Goal: Complete application form

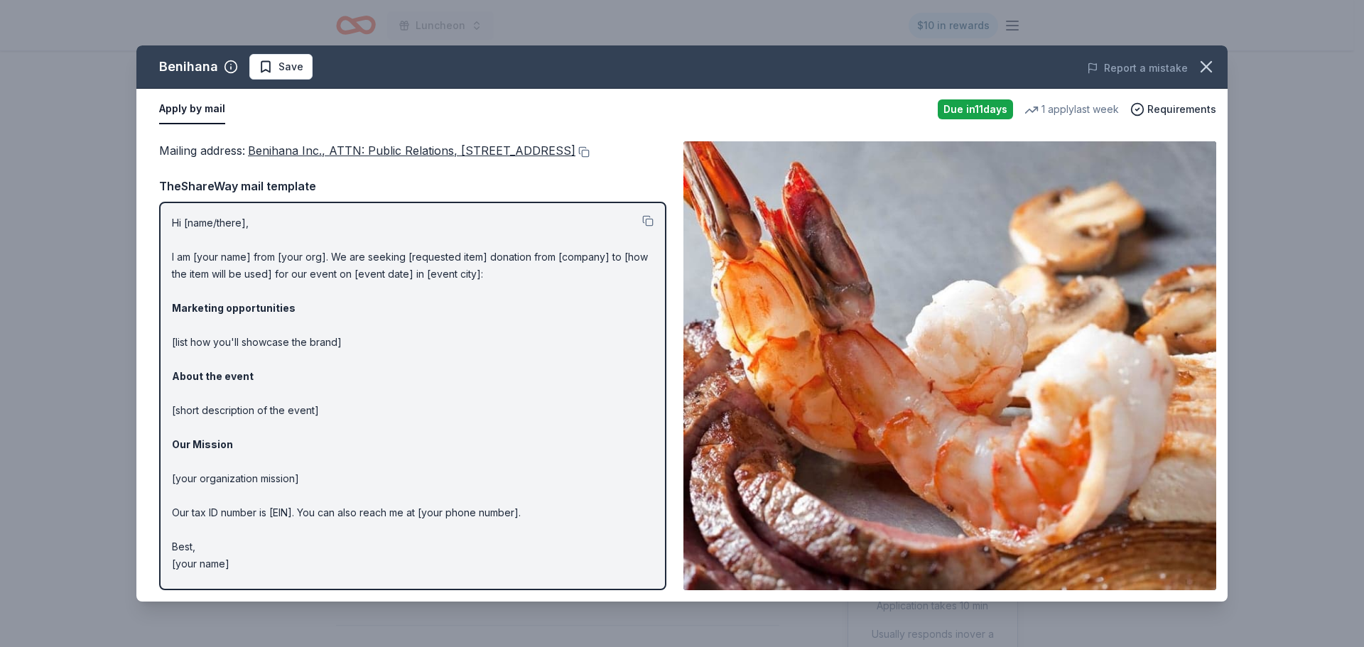
scroll to position [213, 0]
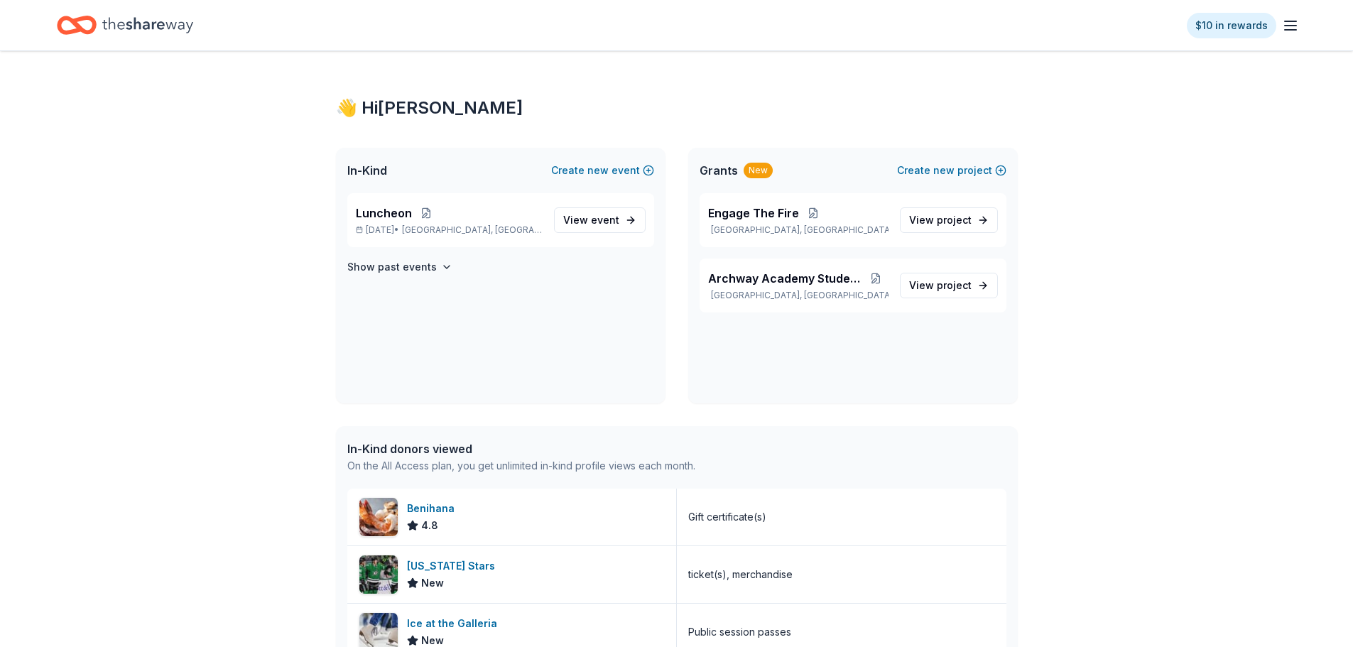
click at [160, 28] on icon "Home" at bounding box center [147, 25] width 91 height 16
click at [132, 31] on icon "Home" at bounding box center [147, 25] width 91 height 29
click at [130, 33] on icon "Home" at bounding box center [147, 25] width 91 height 29
click at [119, 32] on icon "Home" at bounding box center [147, 25] width 91 height 29
click at [624, 216] on link "View event" at bounding box center [600, 220] width 92 height 26
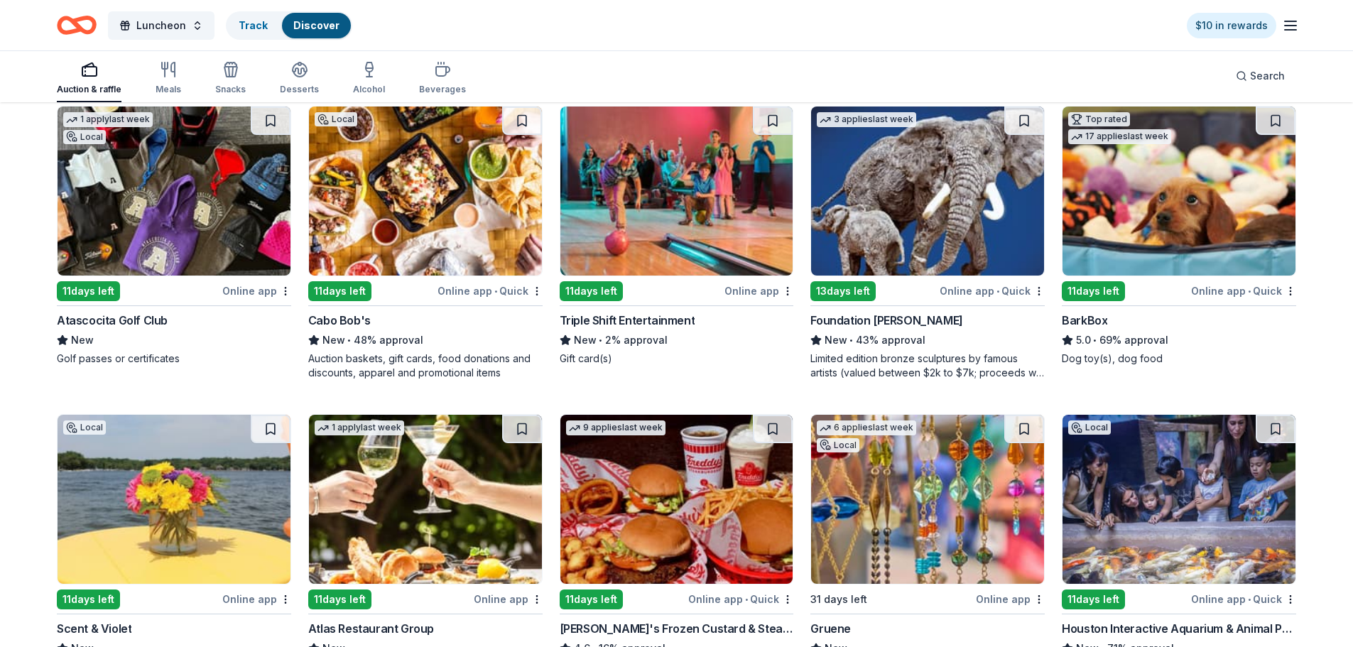
scroll to position [1136, 0]
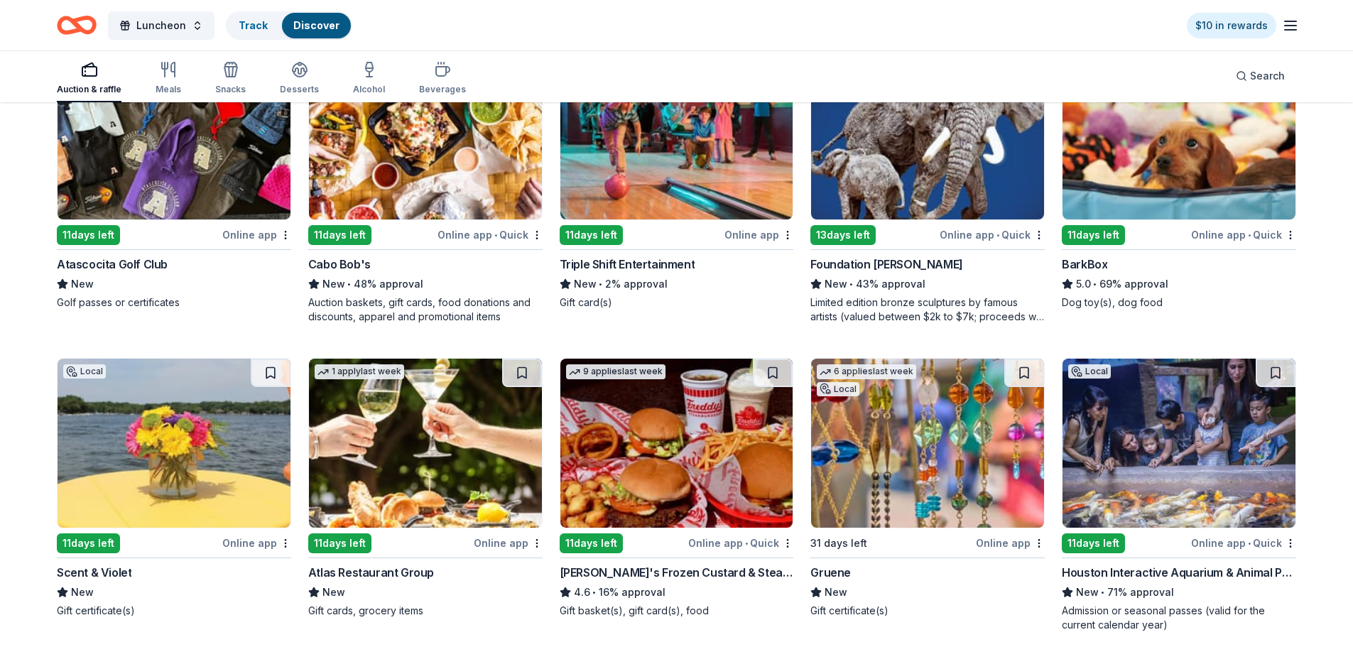
click at [223, 191] on img at bounding box center [174, 134] width 233 height 169
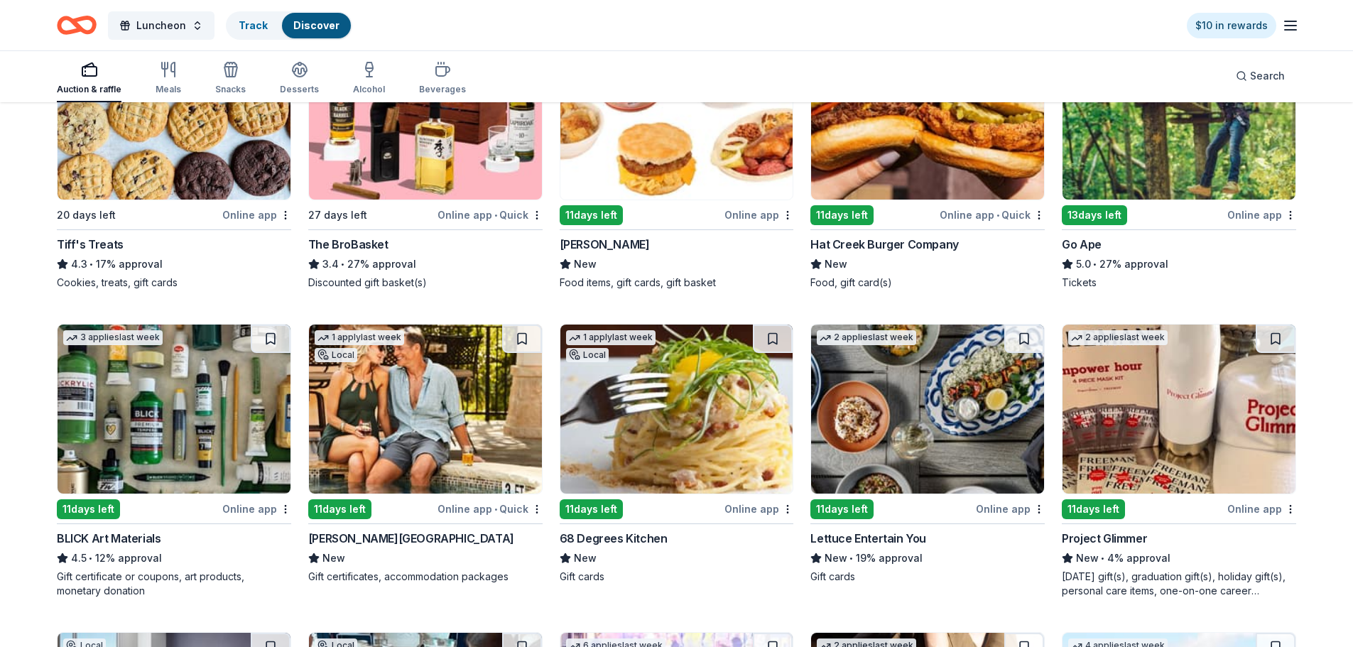
scroll to position [3012, 0]
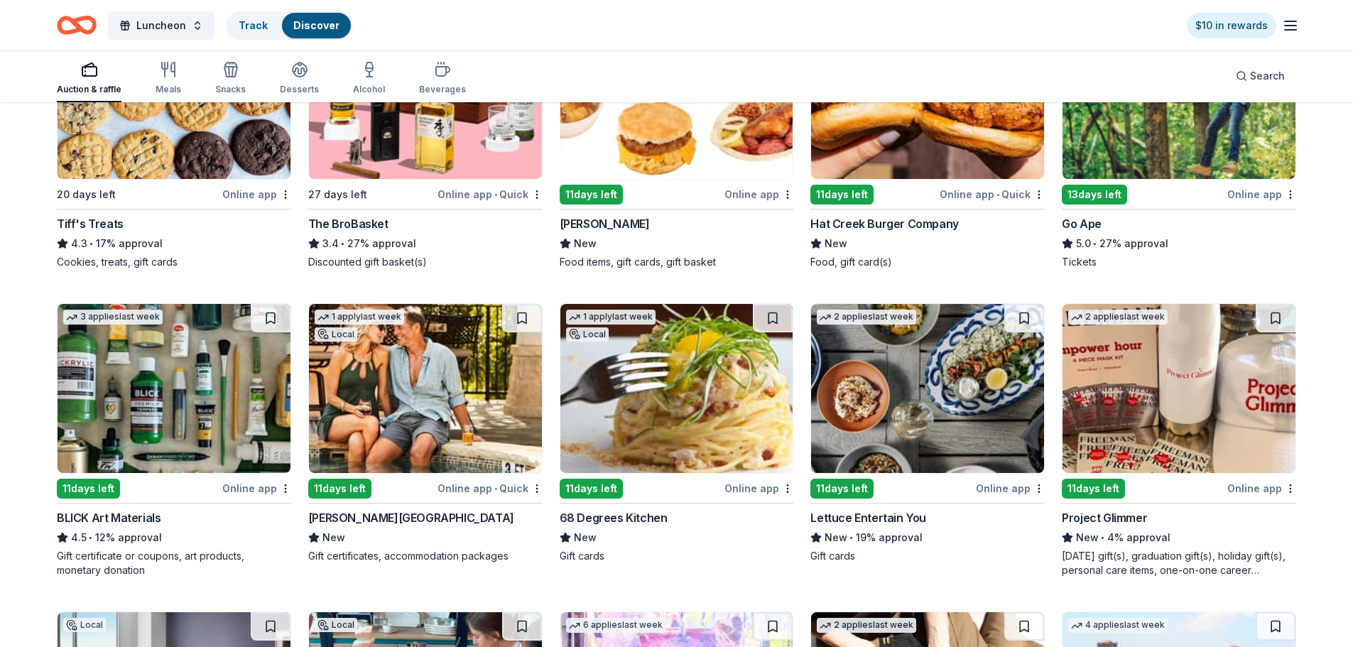
click at [226, 189] on div "Online app" at bounding box center [256, 194] width 69 height 18
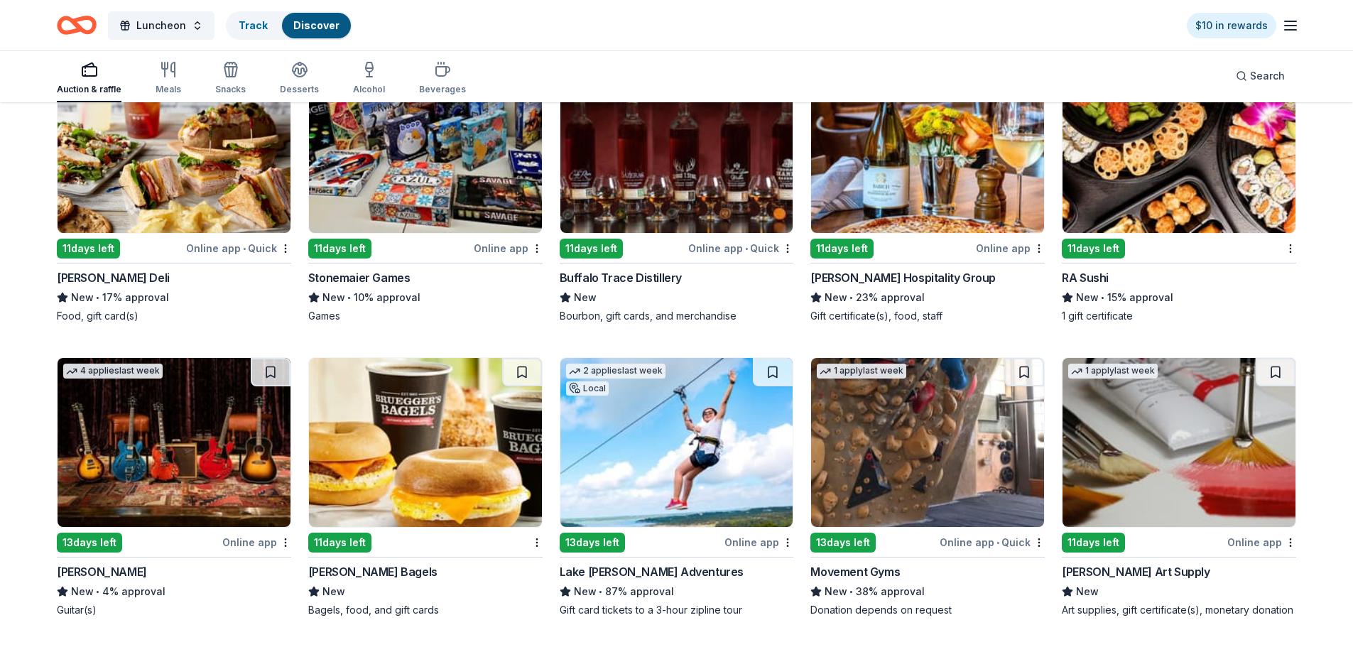
scroll to position [4149, 0]
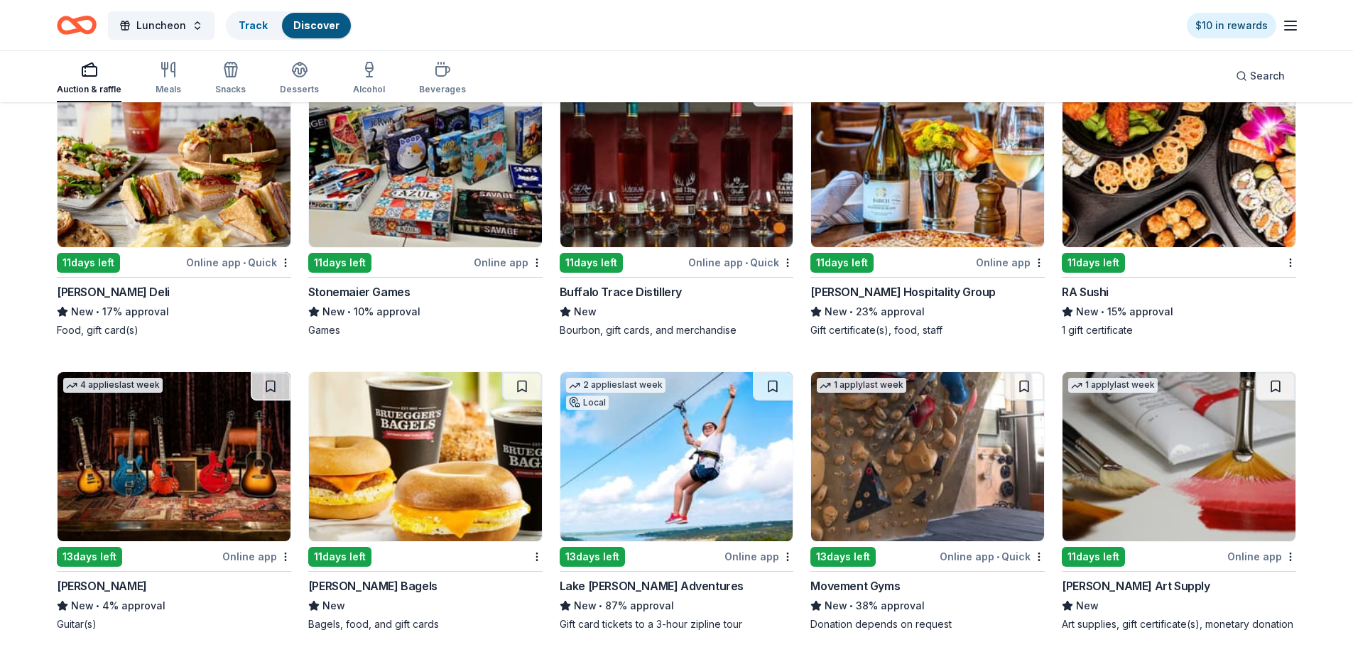
click at [1228, 168] on img at bounding box center [1179, 162] width 233 height 169
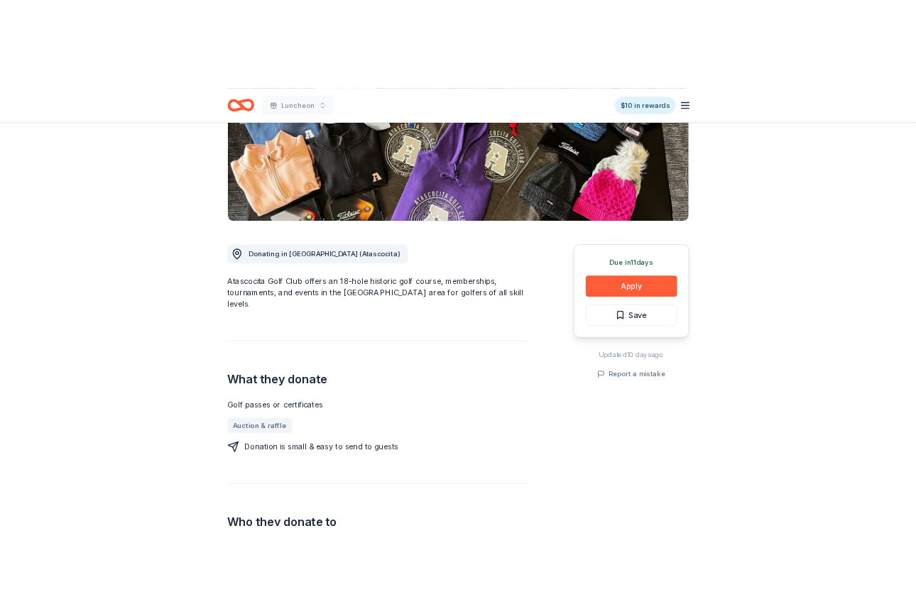
scroll to position [284, 0]
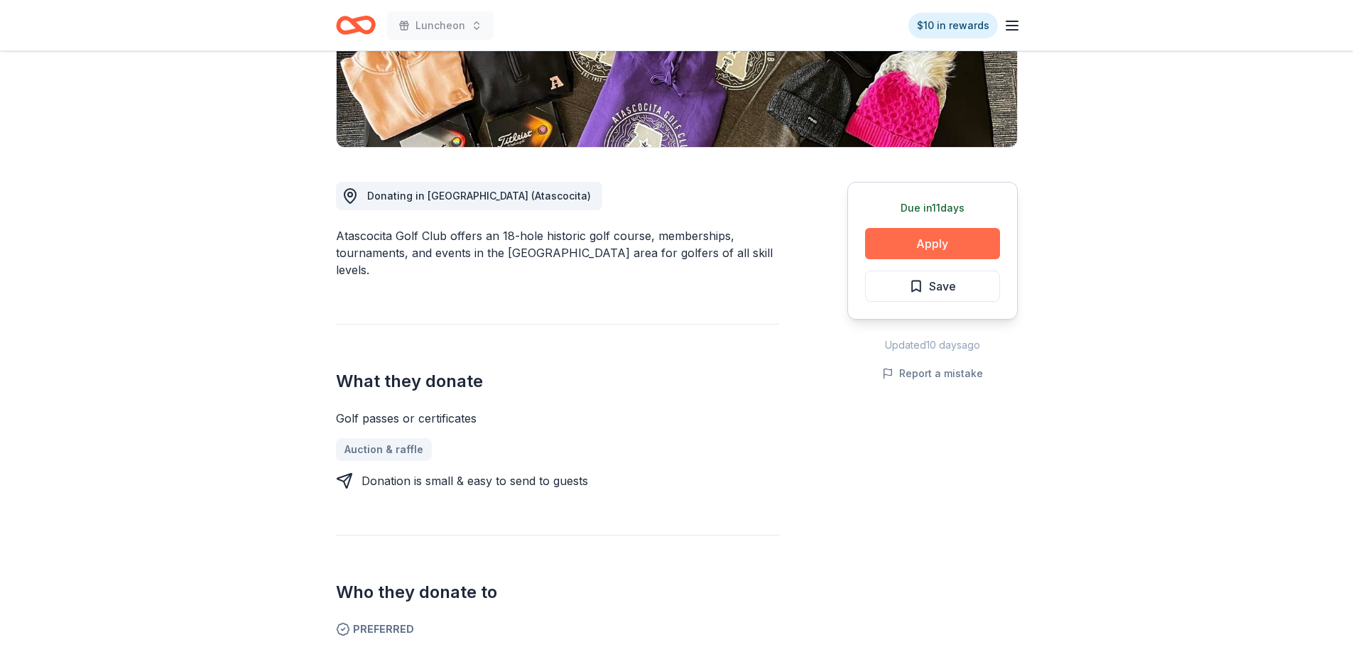
click at [966, 244] on button "Apply" at bounding box center [932, 243] width 135 height 31
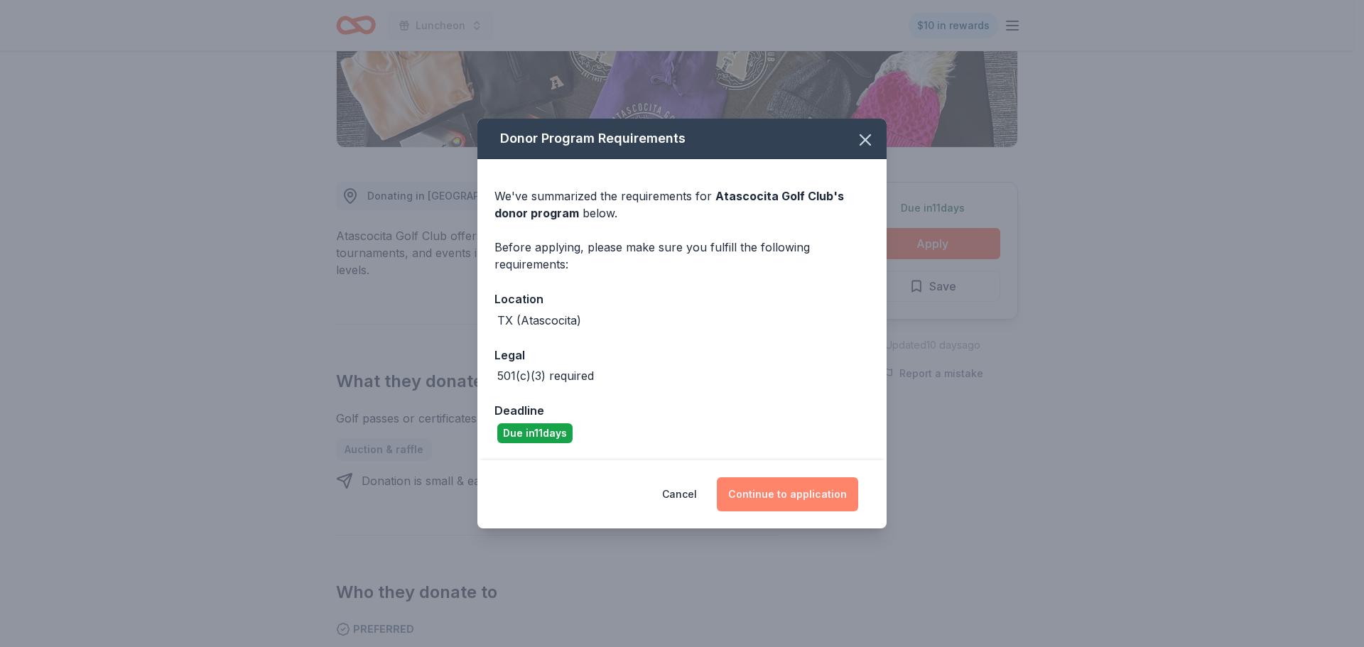
click at [773, 486] on button "Continue to application" at bounding box center [787, 494] width 141 height 34
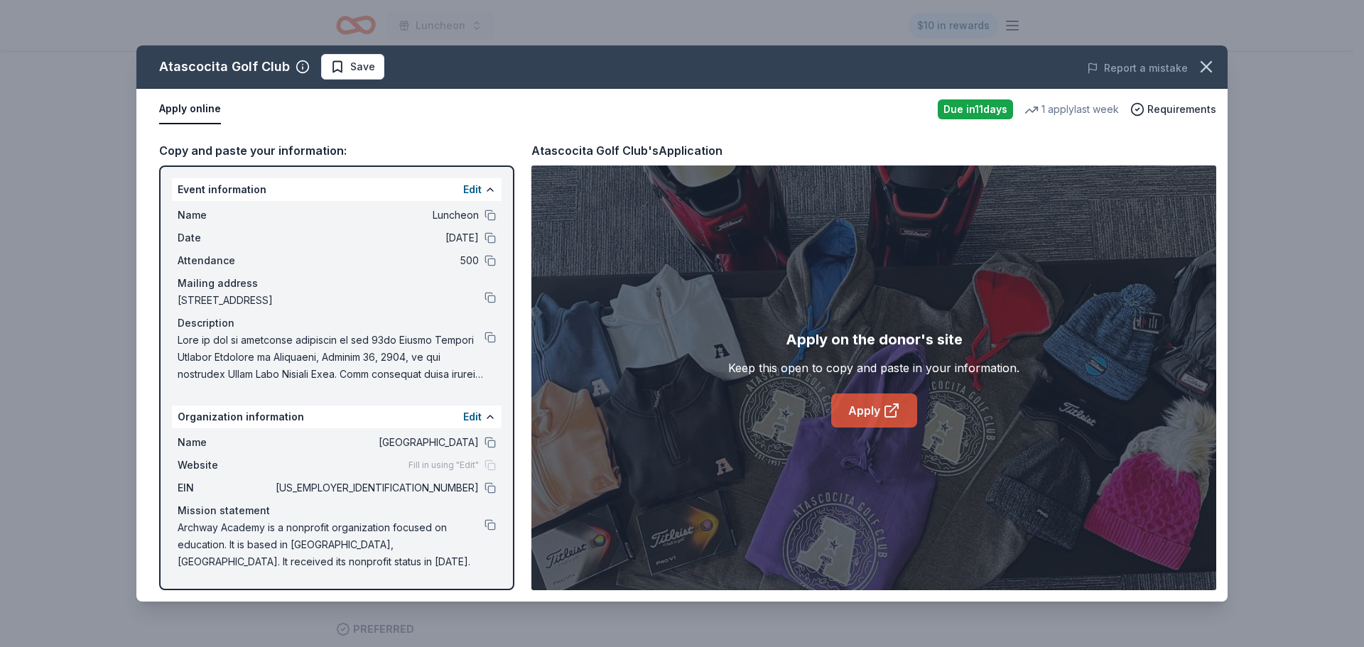
click at [862, 399] on link "Apply" at bounding box center [874, 410] width 86 height 34
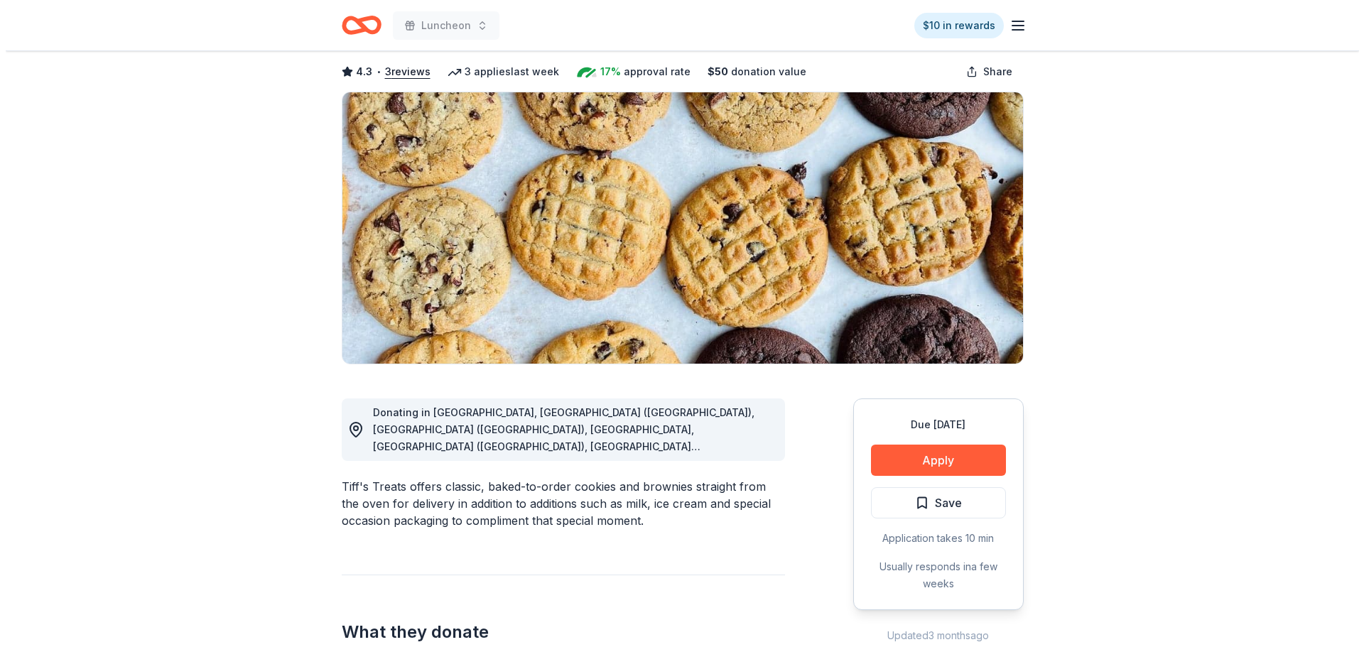
scroll to position [213, 0]
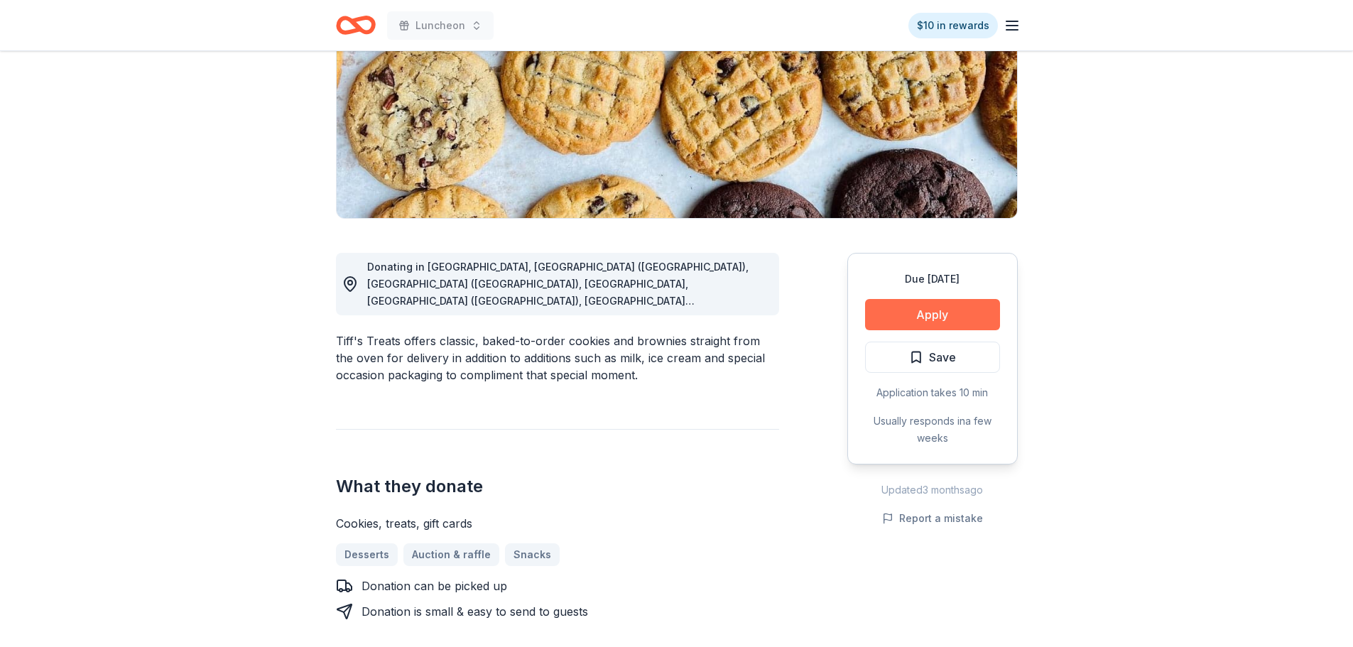
click at [932, 322] on button "Apply" at bounding box center [932, 314] width 135 height 31
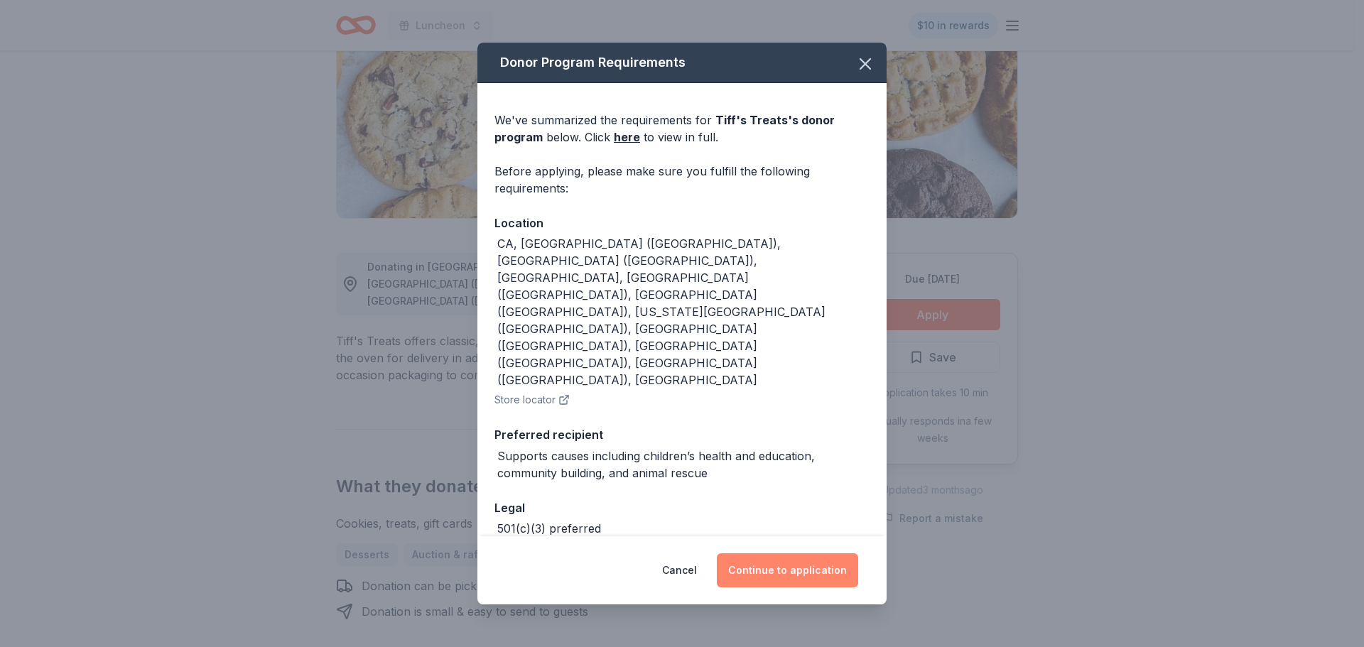
click at [793, 555] on button "Continue to application" at bounding box center [787, 570] width 141 height 34
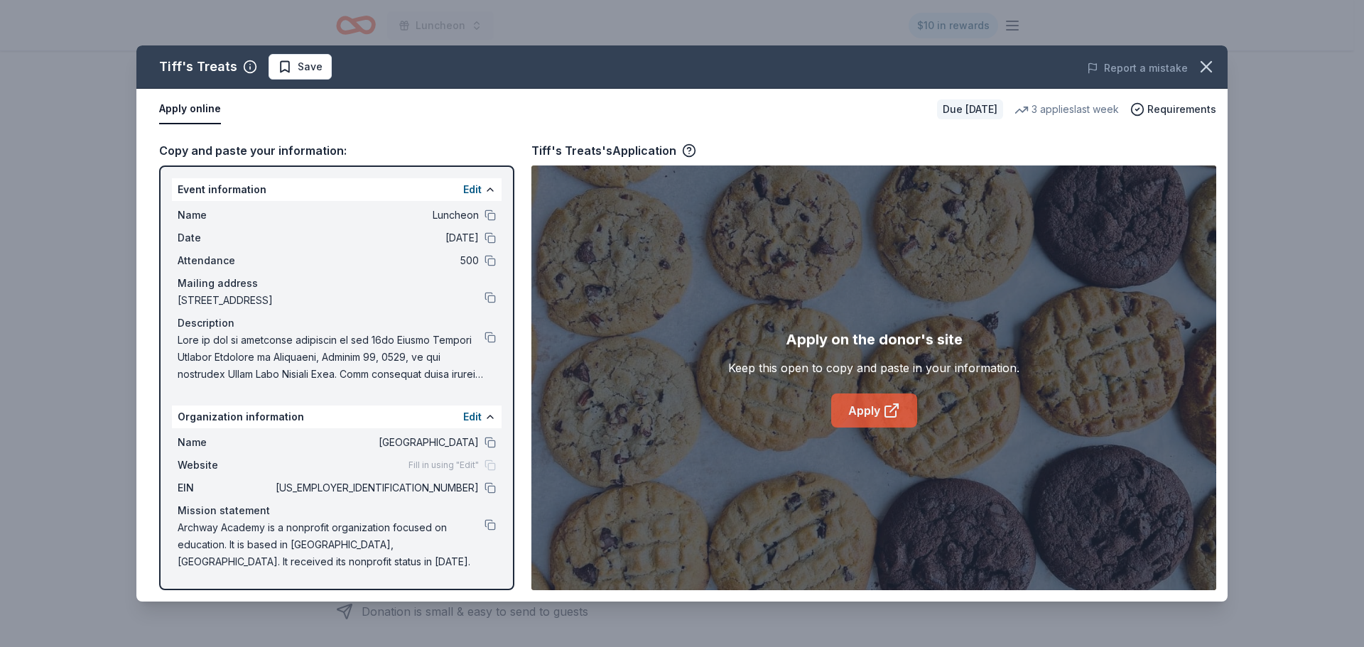
click at [883, 408] on icon at bounding box center [891, 410] width 17 height 17
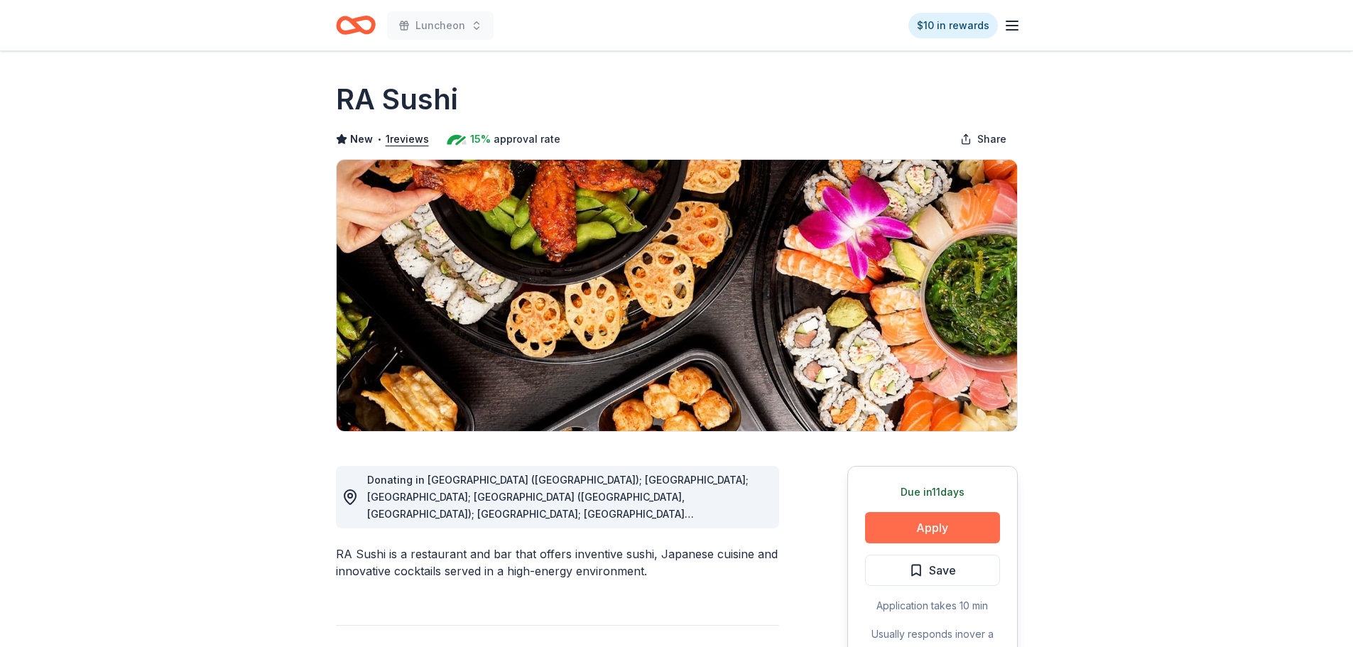
click at [949, 531] on button "Apply" at bounding box center [932, 527] width 135 height 31
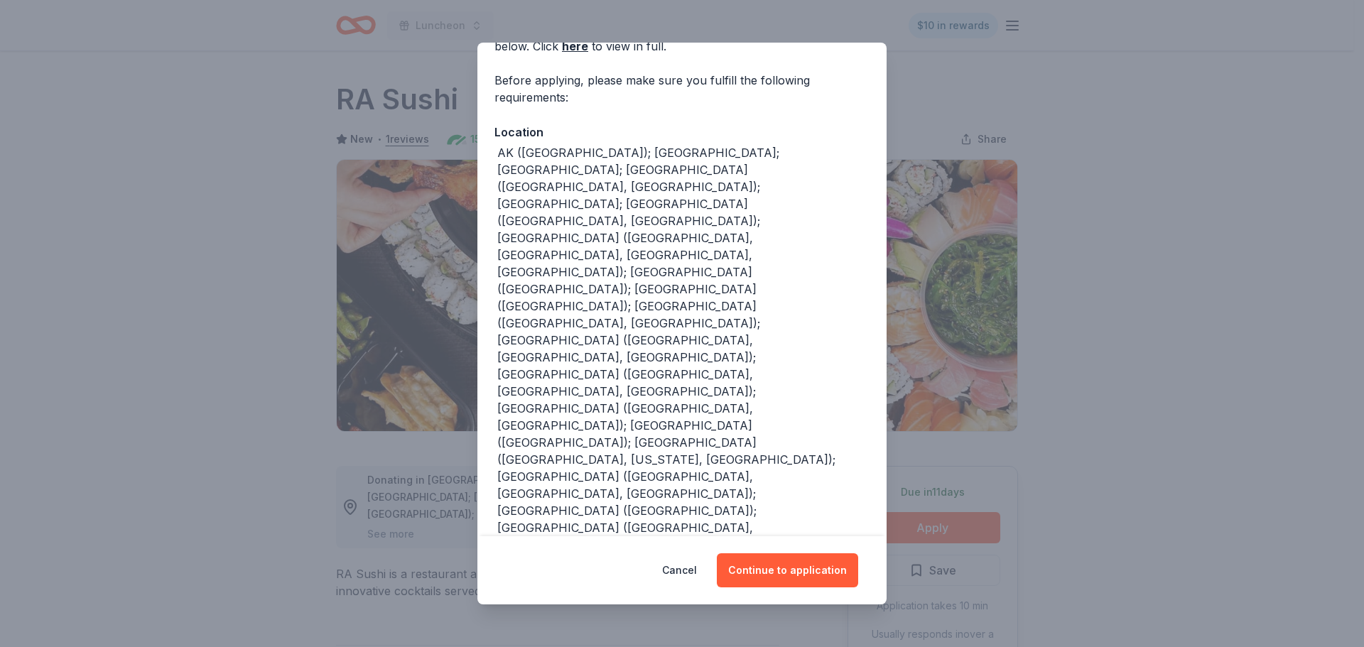
scroll to position [94, 0]
click at [791, 574] on button "Continue to application" at bounding box center [787, 570] width 141 height 34
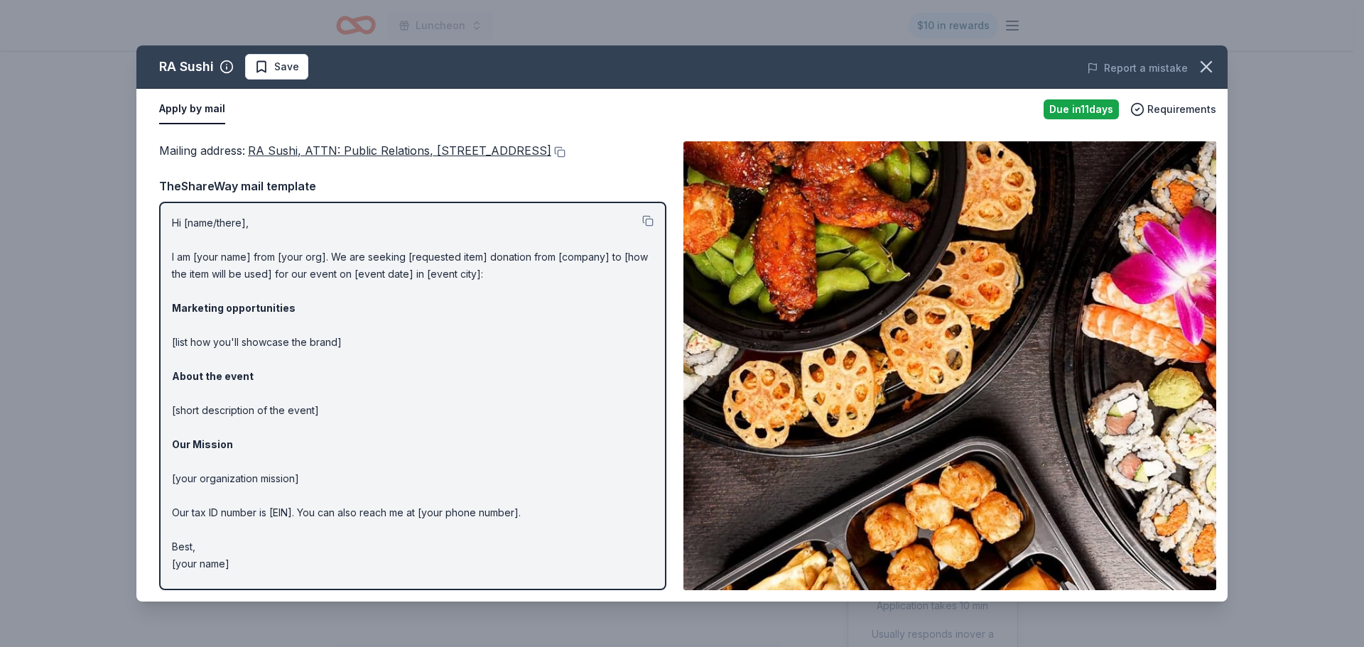
scroll to position [13, 0]
click at [317, 179] on div "Mailing address : RA Sushi, ATTN: Public Relations, [STREET_ADDRESS] TheShareWa…" at bounding box center [412, 365] width 507 height 449
